Goal: Information Seeking & Learning: Learn about a topic

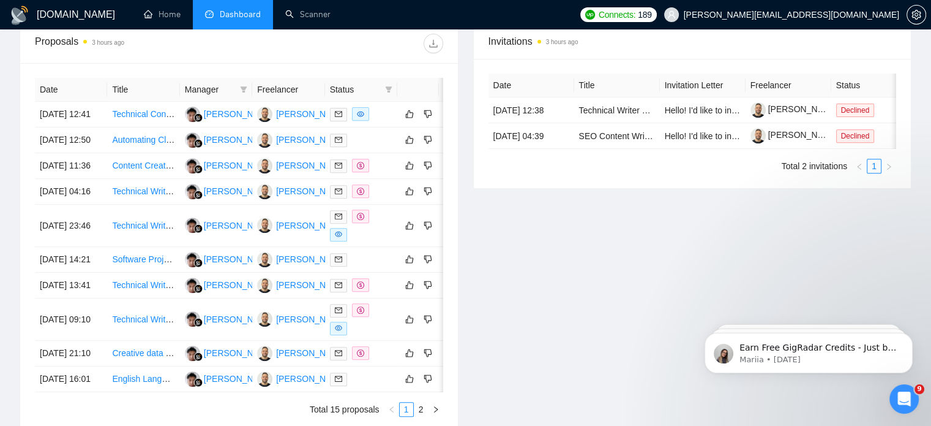
scroll to position [490, 0]
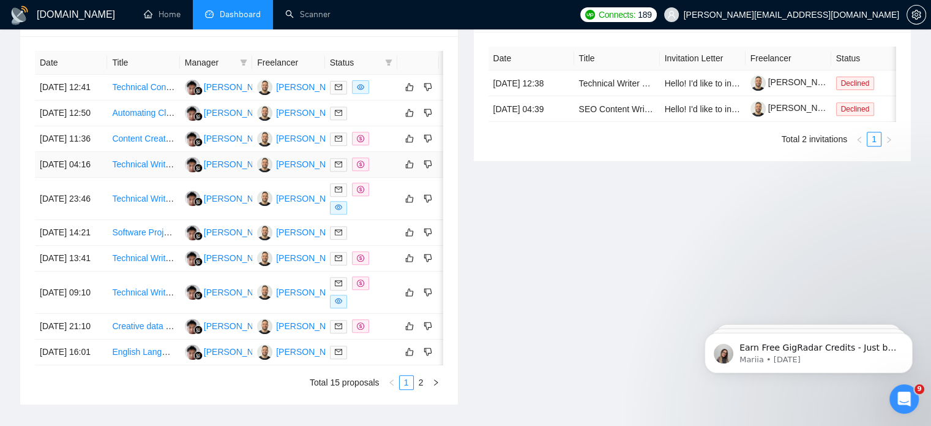
click at [140, 169] on link "Technical Writer Needed for Employee Engagement Knowledgebase" at bounding box center [242, 164] width 260 height 10
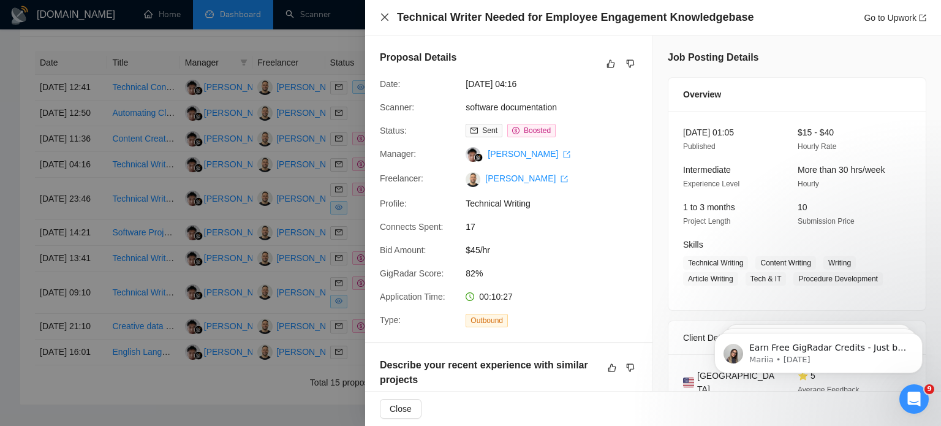
click at [388, 12] on icon "close" at bounding box center [385, 17] width 10 height 10
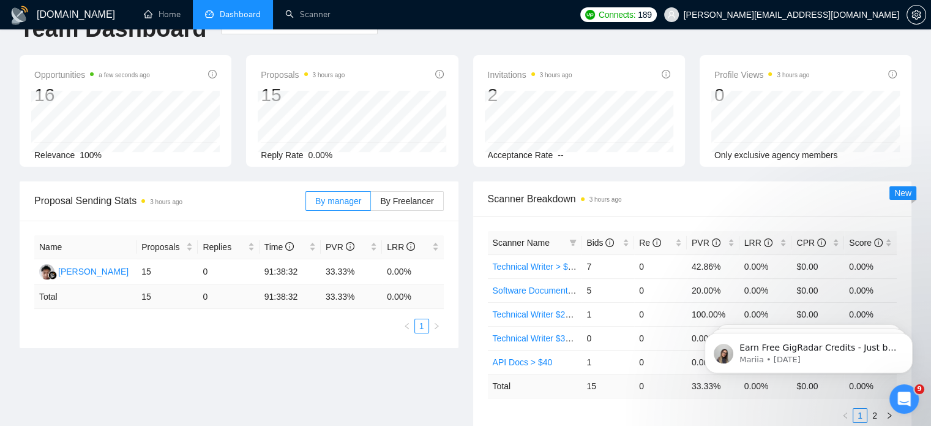
scroll to position [0, 0]
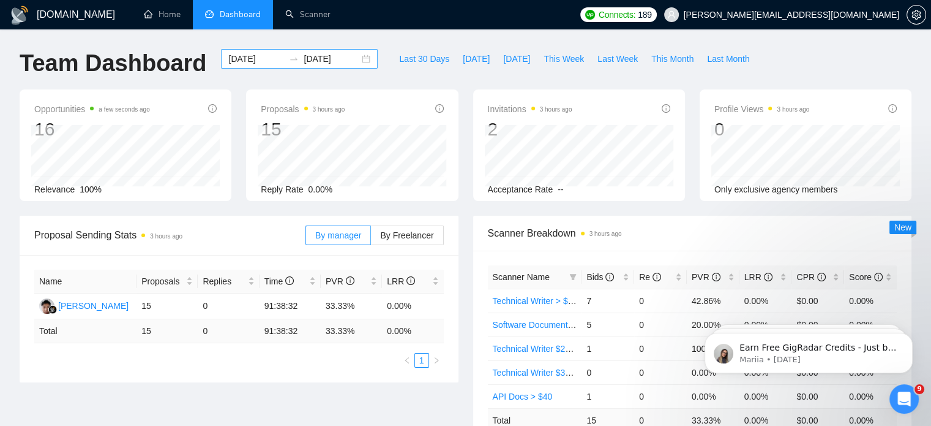
click at [358, 54] on div "[DATE] [DATE]" at bounding box center [299, 59] width 157 height 20
click at [456, 62] on button "[DATE]" at bounding box center [476, 59] width 40 height 20
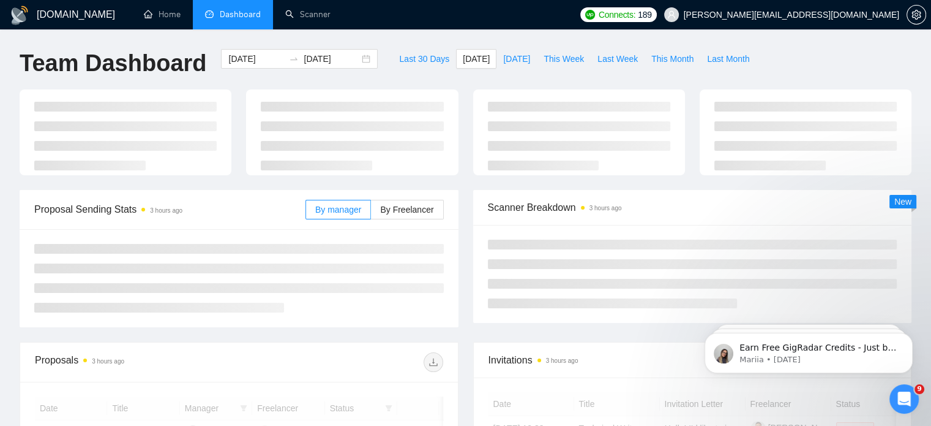
type input "[DATE]"
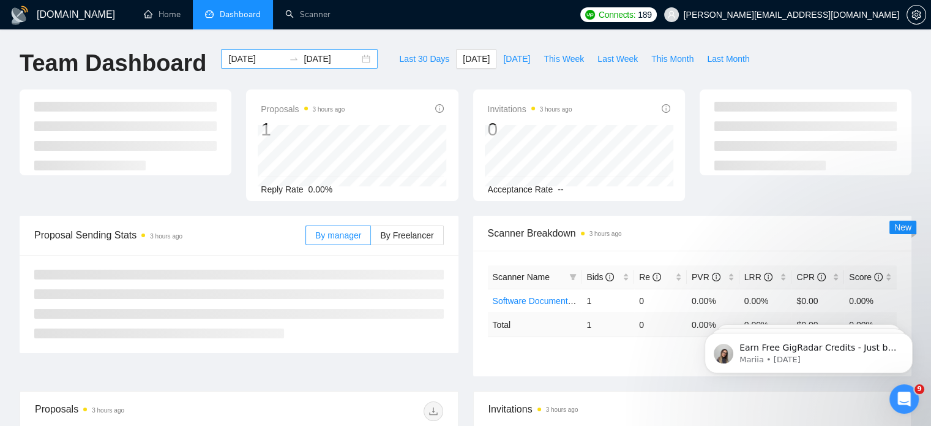
click at [362, 58] on div "[DATE] [DATE]" at bounding box center [299, 59] width 157 height 20
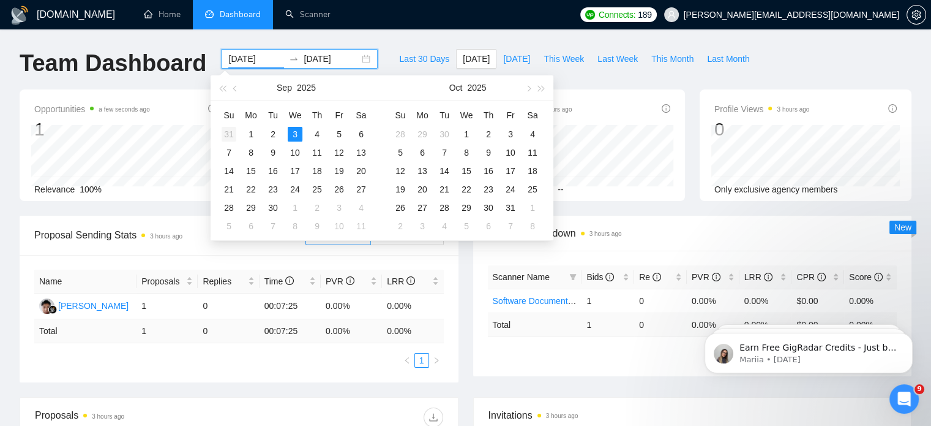
type input "[DATE]"
click at [227, 136] on div "31" at bounding box center [229, 134] width 15 height 15
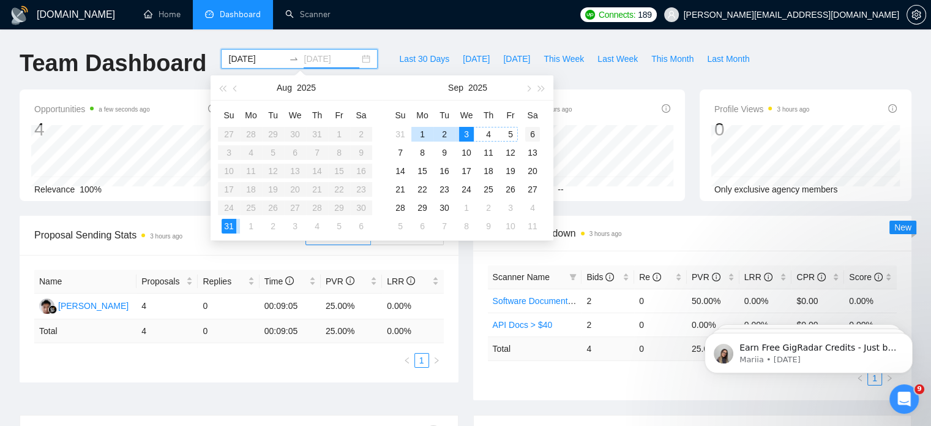
type input "[DATE]"
click at [530, 129] on div "6" at bounding box center [532, 134] width 15 height 15
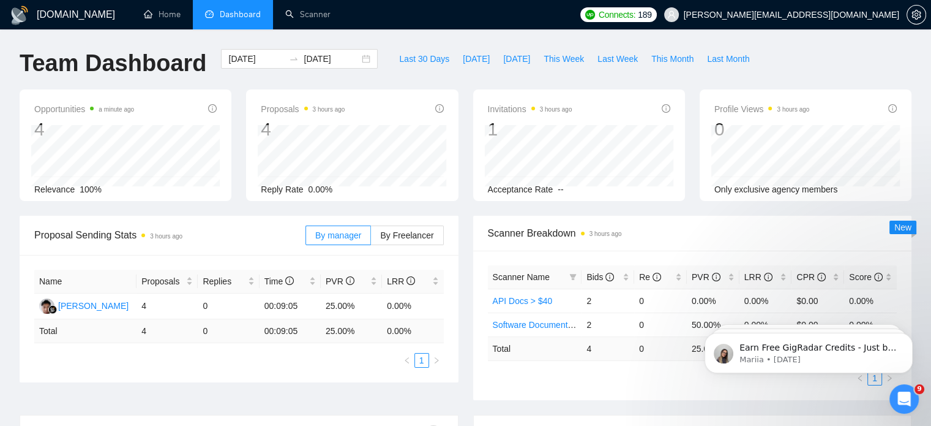
click at [503, 28] on ul "Home Dashboard Scanner" at bounding box center [350, 14] width 446 height 29
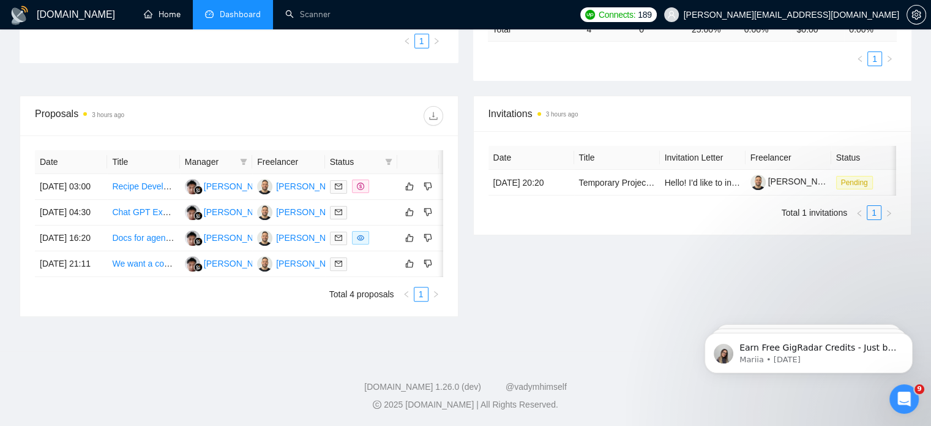
click at [664, 228] on div "Invitations 3 hours ago Date Title Invitation Letter Freelancer Status [DATE] 2…" at bounding box center [693, 206] width 454 height 221
